Goal: Find specific page/section: Find specific page/section

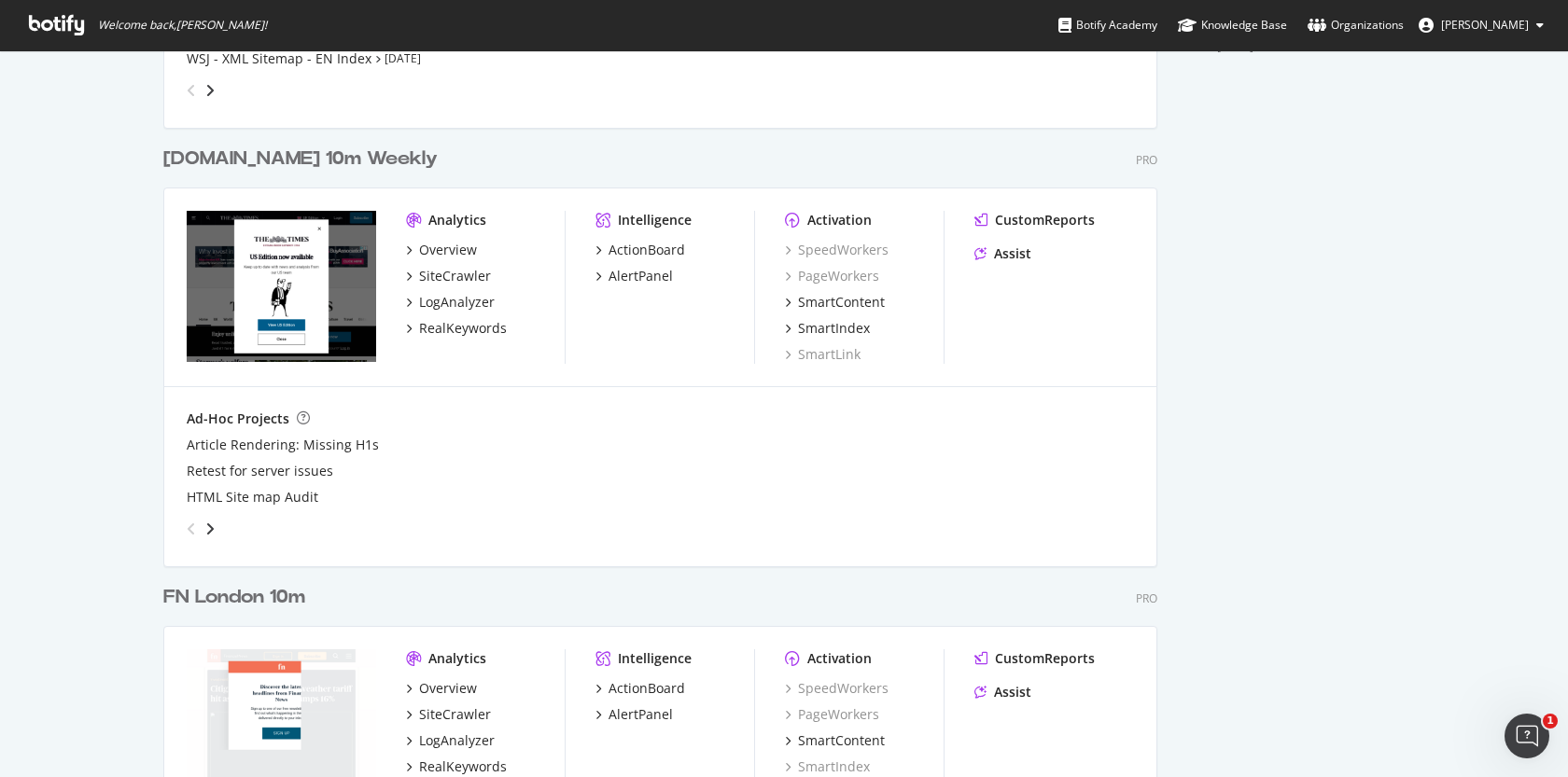
scroll to position [749, 0]
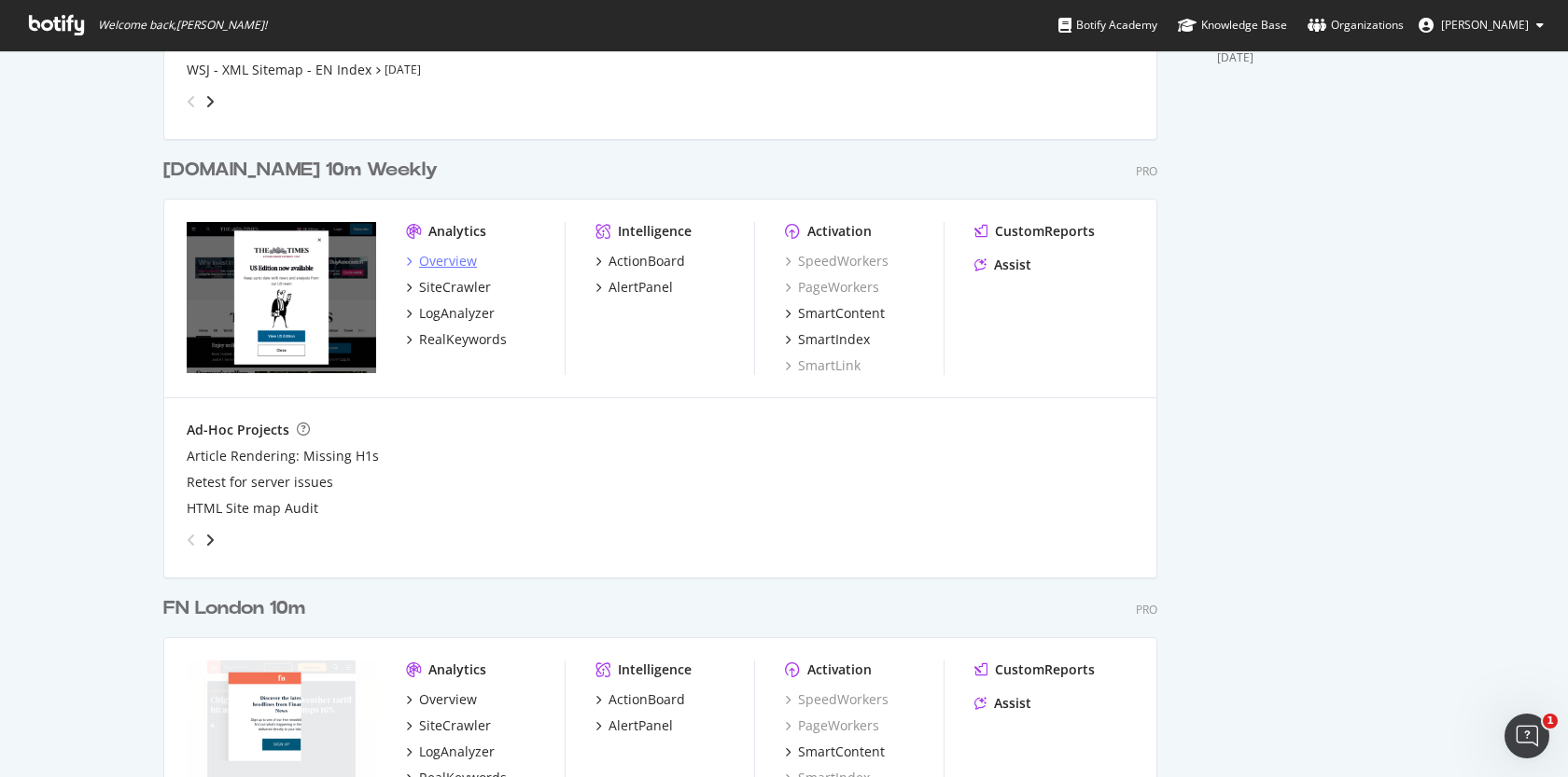
click at [455, 256] on div "Overview" at bounding box center [448, 261] width 58 height 18
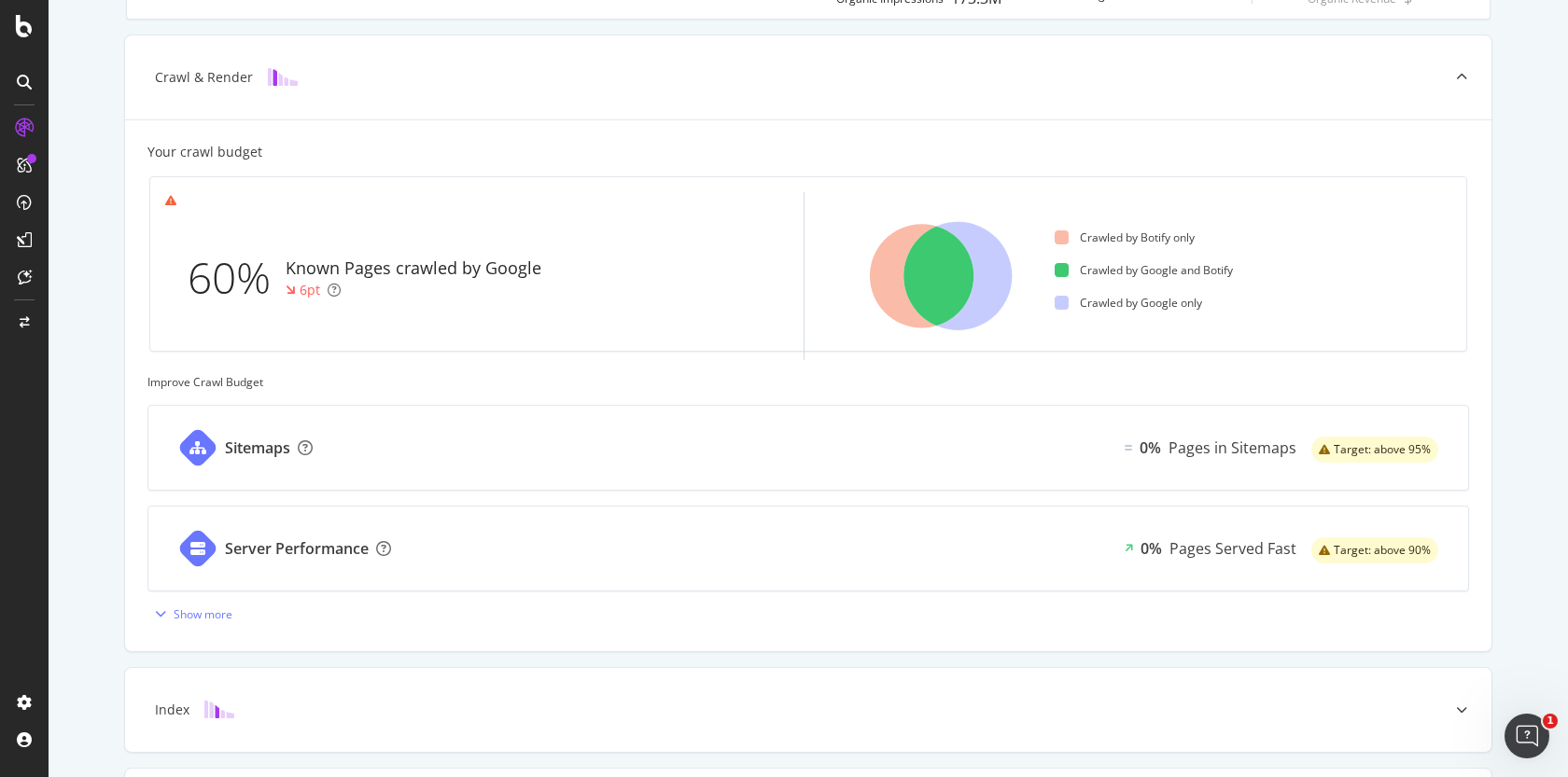
scroll to position [428, 0]
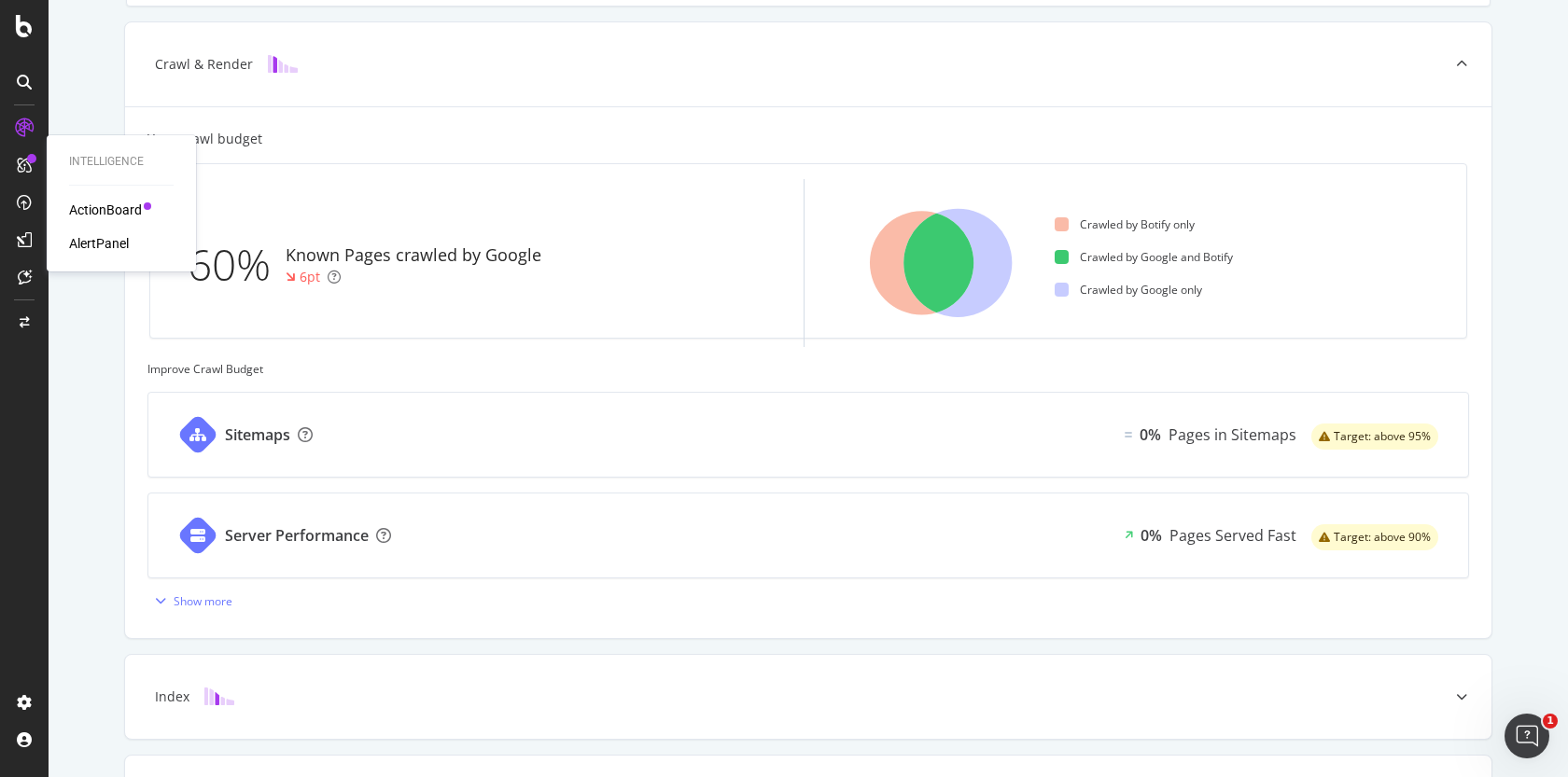
click at [88, 209] on div "ActionBoard" at bounding box center [105, 210] width 73 height 18
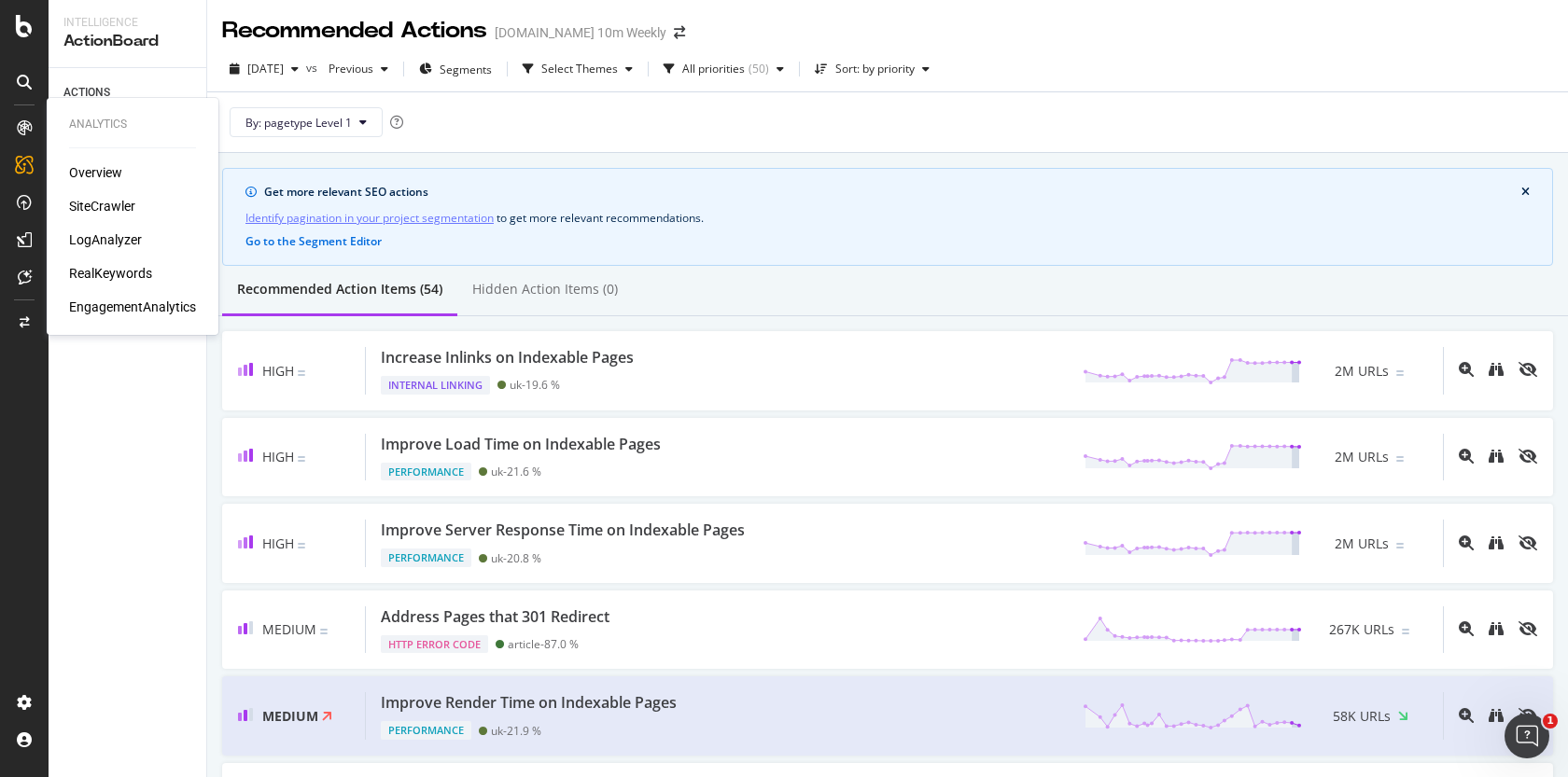
click at [102, 178] on div "Overview" at bounding box center [95, 172] width 53 height 18
